Goal: Use online tool/utility: Utilize a website feature to perform a specific function

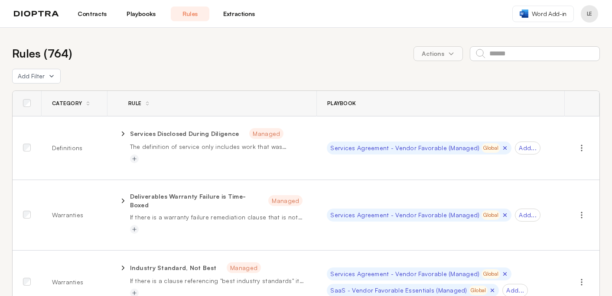
click at [136, 12] on link "Playbooks" at bounding box center [141, 13] width 39 height 15
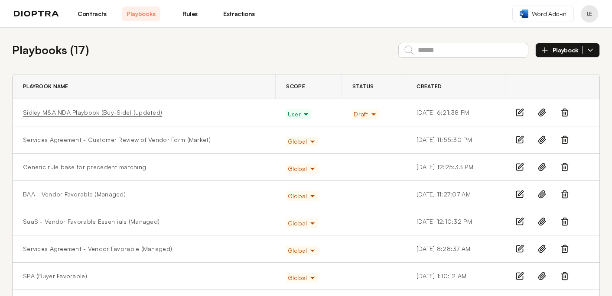
click at [102, 113] on link "Sidley M&A NDA Playbook (Buy-Side) (updated)" at bounding box center [92, 112] width 139 height 9
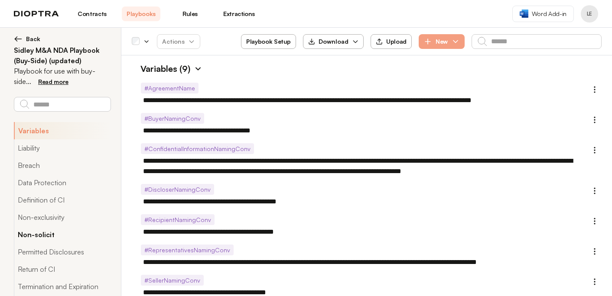
click at [86, 236] on button "Non-solicit" at bounding box center [62, 234] width 97 height 17
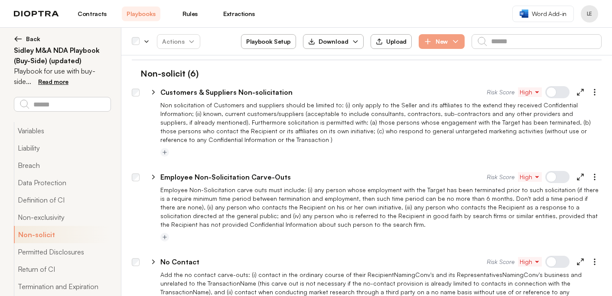
scroll to position [1227, 0]
click at [597, 173] on icon "button" at bounding box center [594, 177] width 9 height 9
click at [343, 233] on div at bounding box center [380, 238] width 441 height 10
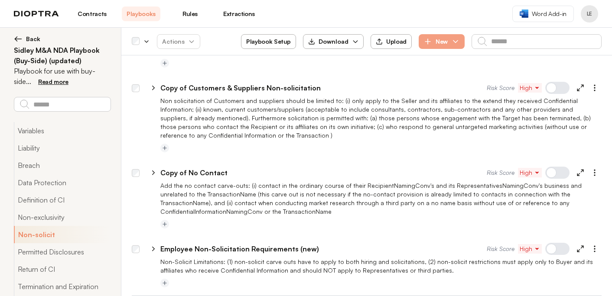
type textarea "*"
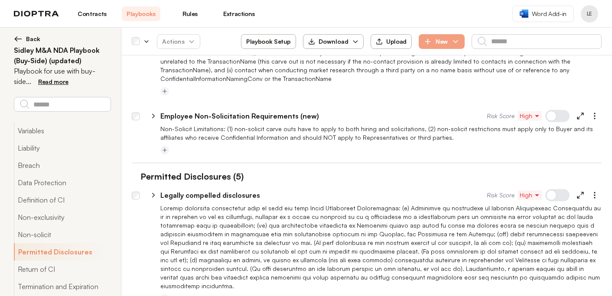
scroll to position [1568, 0]
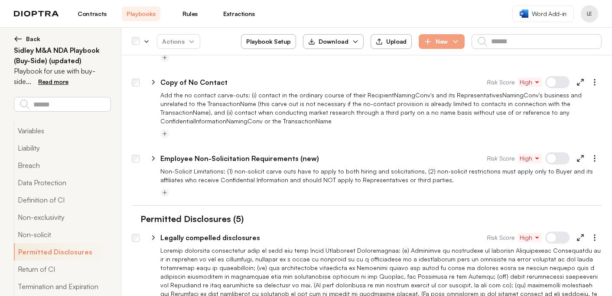
click at [274, 153] on p "Employee Non-Solicitation Requirements (new)" at bounding box center [239, 158] width 159 height 10
click at [269, 152] on input "**********" at bounding box center [314, 159] width 309 height 14
type input "**********"
click at [277, 167] on p "Non-Solicit Limitations: (1) non-solicit carve outs have to apply to both hirin…" at bounding box center [380, 175] width 441 height 17
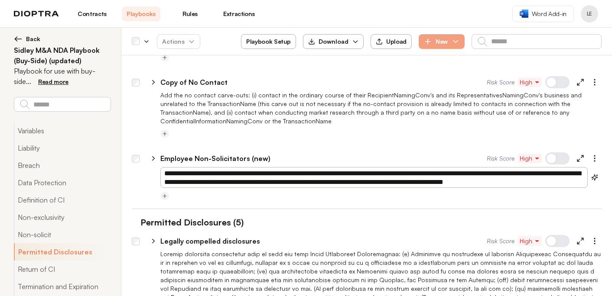
click at [194, 129] on div at bounding box center [380, 134] width 441 height 10
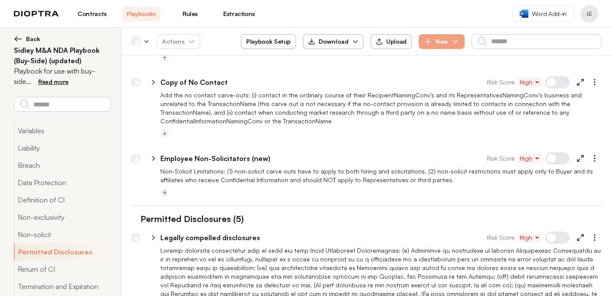
type textarea "*"
